Goal: Task Accomplishment & Management: Manage account settings

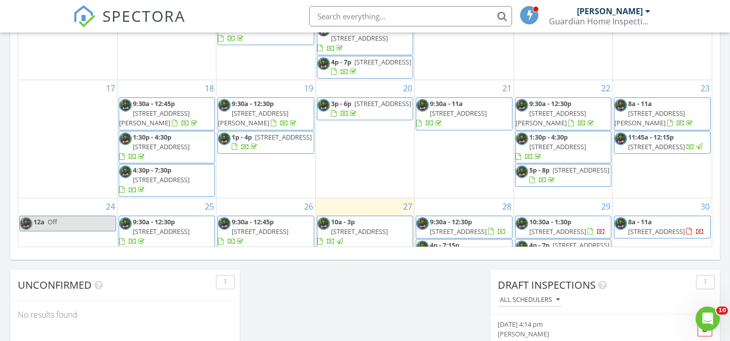
scroll to position [130, 0]
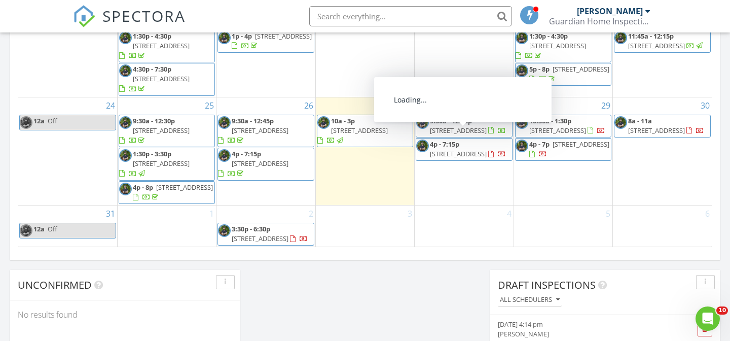
click at [460, 151] on link "4p - 7:15p 7807 21a St SE, Calgary T2C 1Y6" at bounding box center [464, 149] width 96 height 23
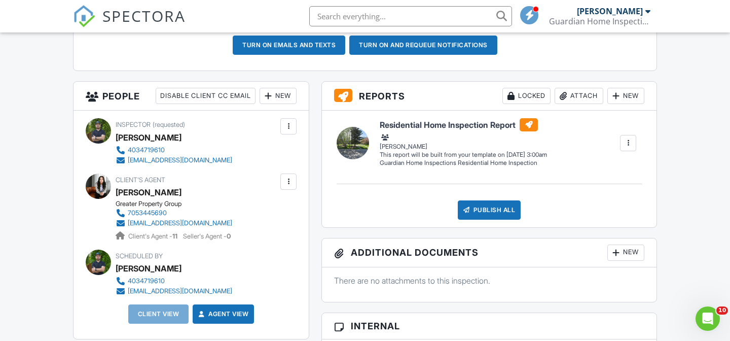
click at [276, 91] on div "New" at bounding box center [278, 96] width 37 height 16
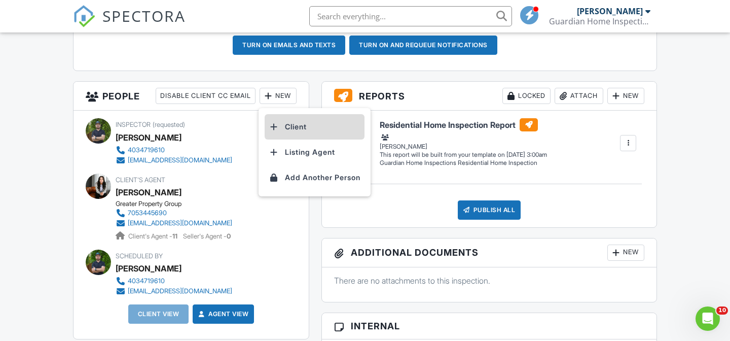
click at [295, 127] on li "Client" at bounding box center [315, 126] width 100 height 25
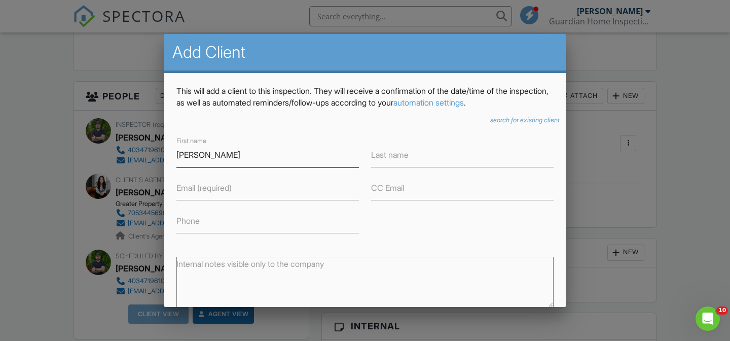
type input "[PERSON_NAME]"
type input "Peng"
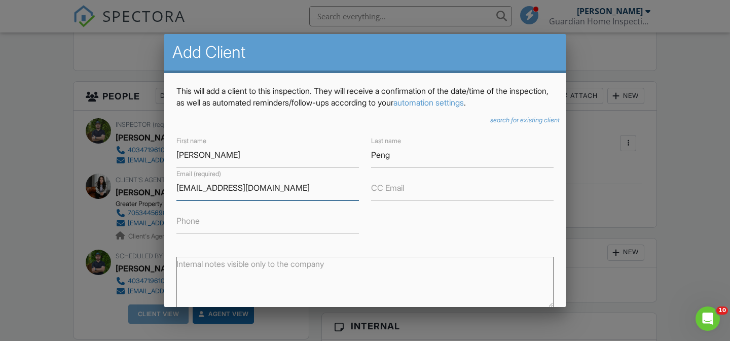
type input "[EMAIL_ADDRESS][DOMAIN_NAME]"
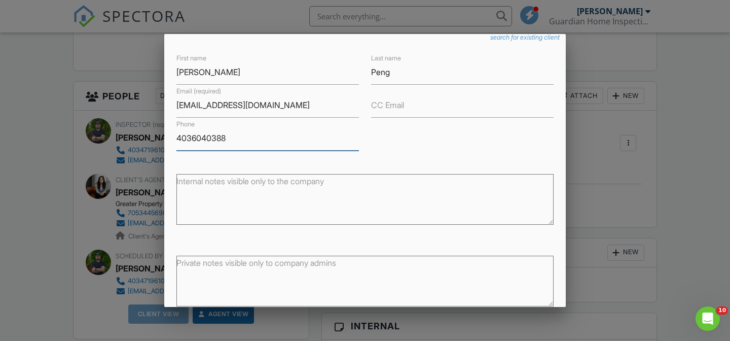
scroll to position [138, 0]
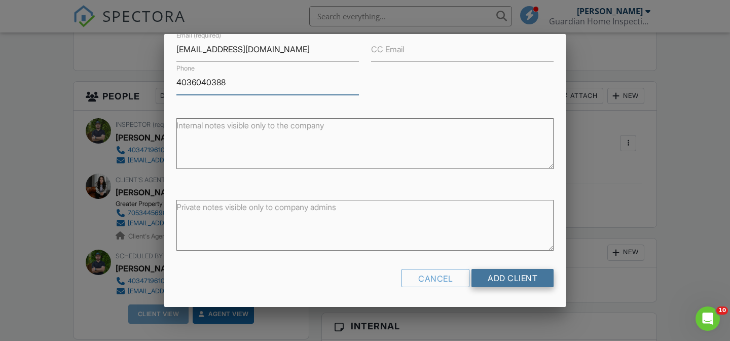
type input "4036040388"
click at [498, 275] on input "Add Client" at bounding box center [513, 278] width 82 height 18
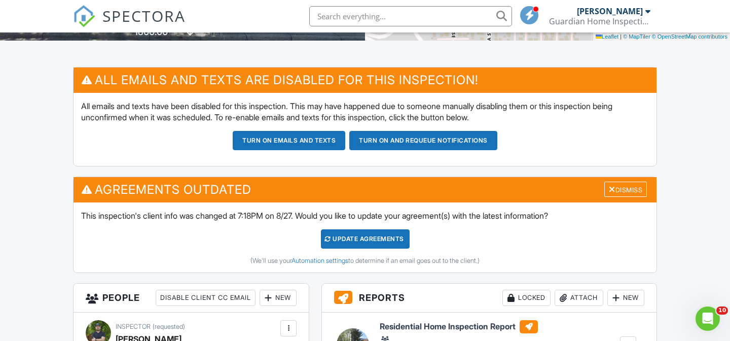
scroll to position [239, 0]
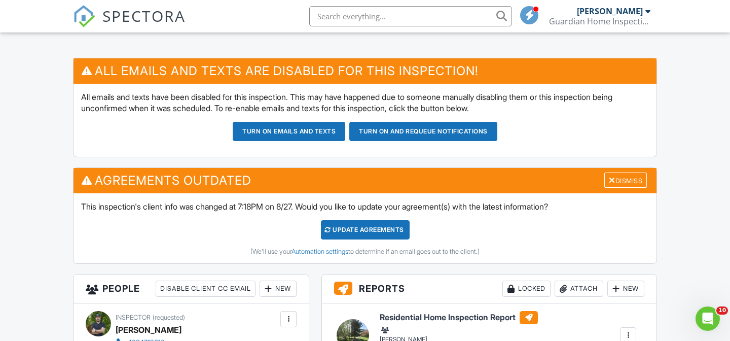
click at [367, 230] on div "Update Agreements" at bounding box center [365, 229] width 89 height 19
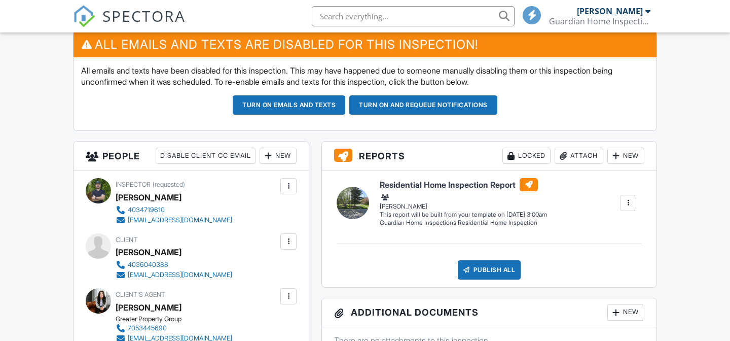
click at [395, 105] on button "Turn on and Requeue Notifications" at bounding box center [423, 104] width 148 height 19
